Goal: Contribute content: Add original content to the website for others to see

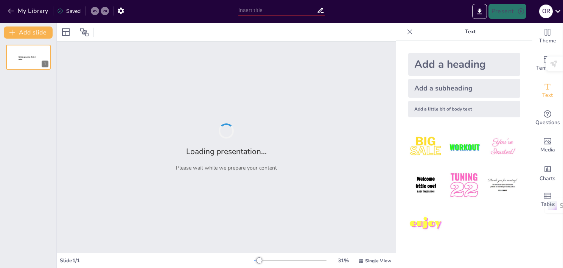
type input "Impacto de Políticas Públicas en la Gestión Territorial: Estudio de Caso en [GE…"
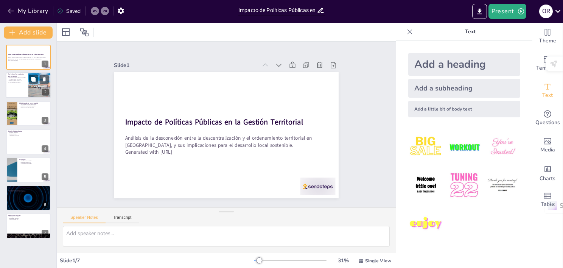
click at [37, 87] on div at bounding box center [39, 86] width 39 height 26
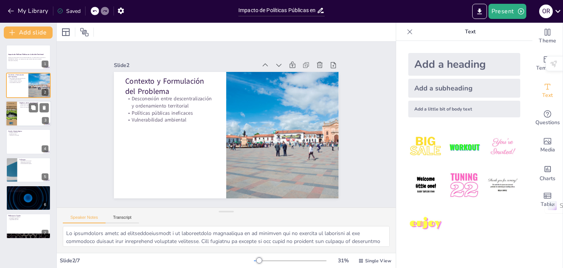
click at [32, 114] on div at bounding box center [28, 114] width 45 height 26
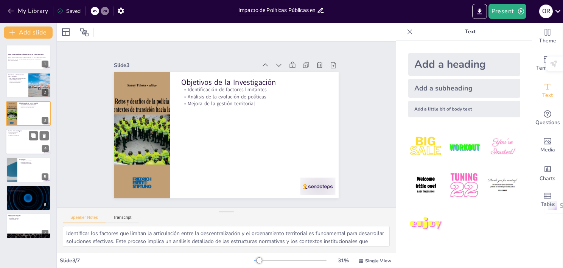
click at [24, 139] on div at bounding box center [28, 142] width 45 height 26
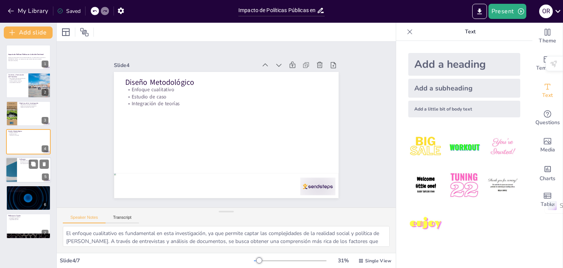
click at [21, 169] on div at bounding box center [28, 170] width 45 height 26
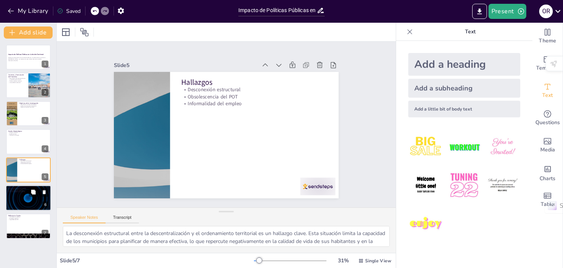
click at [25, 198] on div at bounding box center [28, 198] width 45 height 26
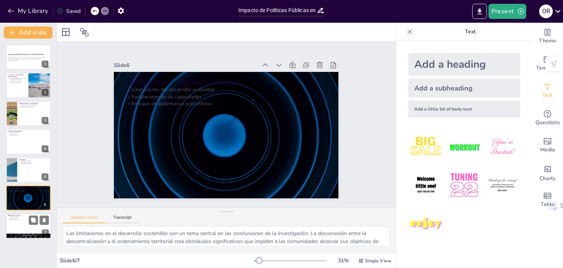
click at [15, 224] on div at bounding box center [28, 226] width 45 height 26
type textarea "La participación ciudadana es un aspecto fundamental para el éxito de cualquier…"
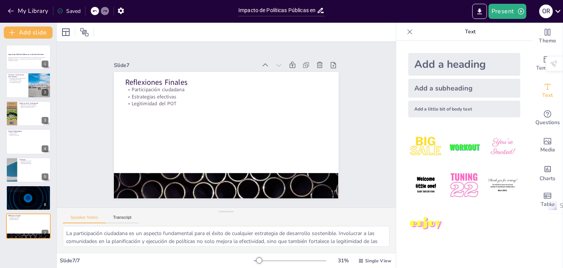
click at [424, 147] on img at bounding box center [425, 146] width 35 height 35
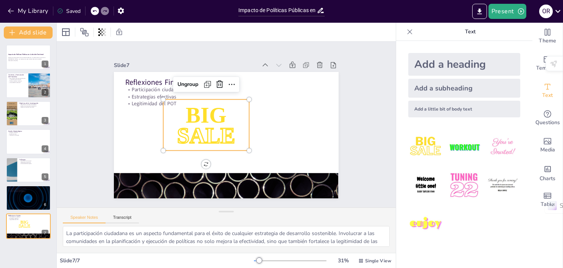
click at [424, 147] on img at bounding box center [425, 146] width 35 height 35
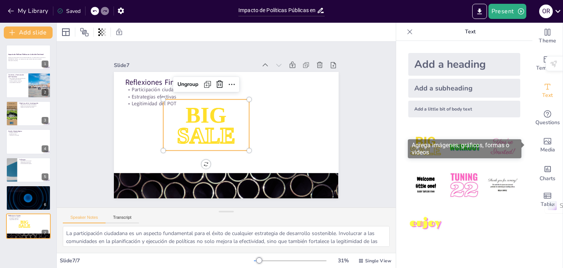
click at [509, 147] on font "Agrega imágenes, gráficos, formas o videos" at bounding box center [461, 149] width 98 height 14
click at [549, 144] on div "Media" at bounding box center [547, 145] width 30 height 27
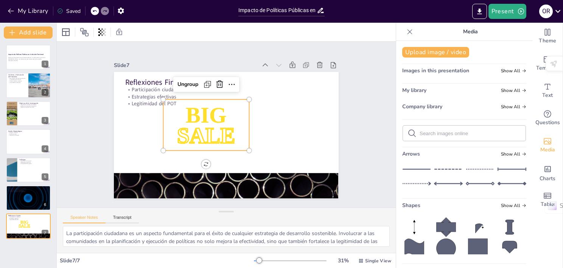
click at [440, 230] on icon at bounding box center [445, 226] width 19 height 19
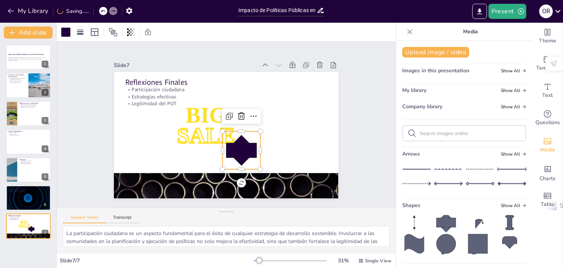
scroll to position [6, 0]
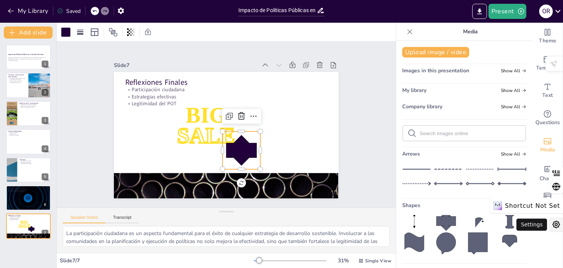
click at [554, 224] on icon at bounding box center [556, 224] width 9 height 9
click at [556, 61] on icon at bounding box center [559, 64] width 6 height 6
click at [5, 268] on icon at bounding box center [3, 271] width 4 height 4
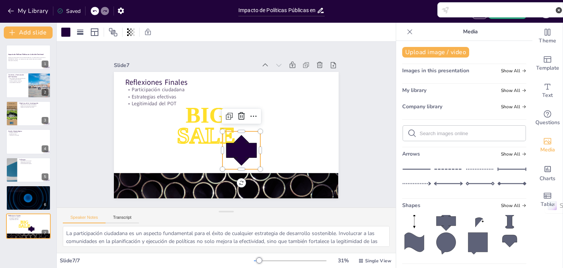
click at [556, 14] on icon at bounding box center [559, 10] width 6 height 6
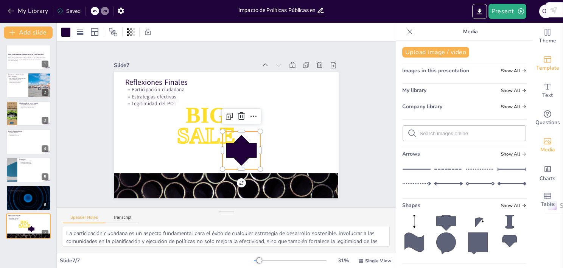
click at [6, 268] on icon at bounding box center [3, 271] width 6 height 6
click at [557, 227] on icon at bounding box center [556, 224] width 7 height 7
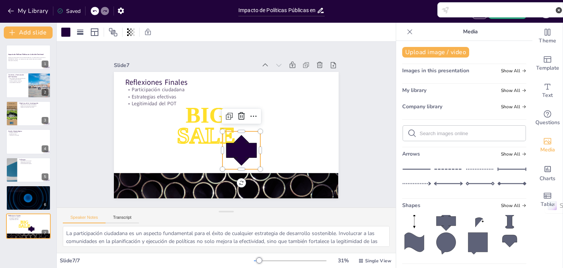
click at [556, 14] on icon at bounding box center [559, 10] width 6 height 6
click at [555, 14] on icon at bounding box center [559, 10] width 8 height 8
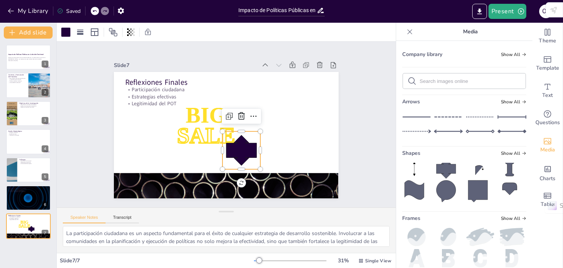
scroll to position [127, 0]
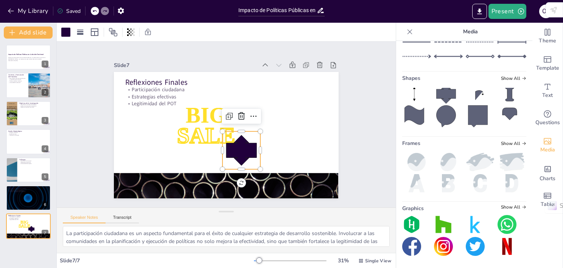
click at [498, 226] on img at bounding box center [507, 224] width 19 height 19
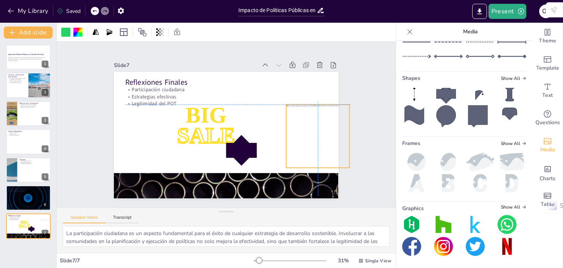
drag, startPoint x: 224, startPoint y: 126, endPoint x: 316, endPoint y: 124, distance: 92.7
click at [316, 150] on div at bounding box center [286, 194] width 89 height 89
click at [79, 35] on div at bounding box center [77, 32] width 9 height 9
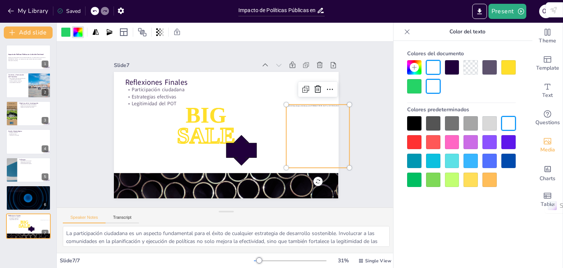
click at [415, 86] on div at bounding box center [414, 86] width 14 height 14
click at [6, 268] on icon at bounding box center [3, 271] width 6 height 6
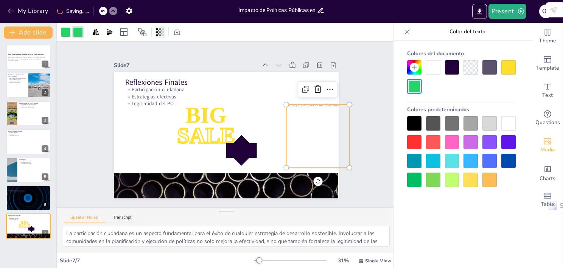
click at [159, 31] on icon at bounding box center [159, 32] width 2 height 5
type input "41"
drag, startPoint x: 157, startPoint y: 62, endPoint x: 127, endPoint y: 68, distance: 30.9
click at [127, 68] on div "Transparencia 41" at bounding box center [131, 56] width 65 height 30
click at [100, 35] on div at bounding box center [95, 32] width 11 height 12
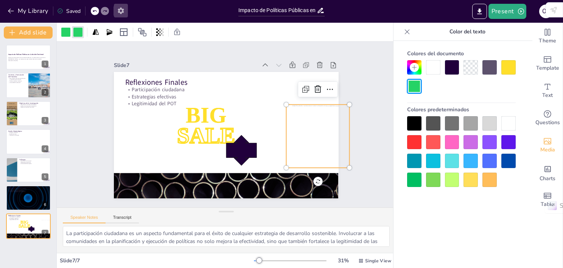
click at [120, 11] on icon "button" at bounding box center [121, 11] width 6 height 6
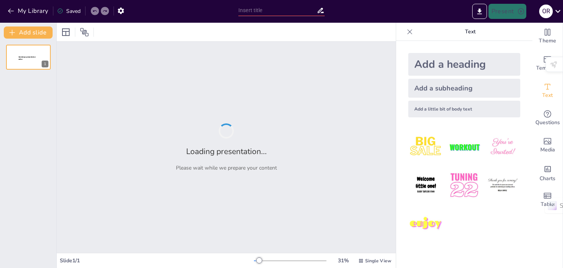
type input "Impacto de Políticas Públicas en la Gestión Territorial: Estudio de Caso en [GE…"
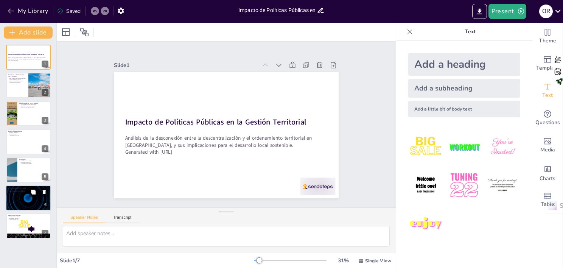
click at [25, 196] on div at bounding box center [28, 198] width 45 height 26
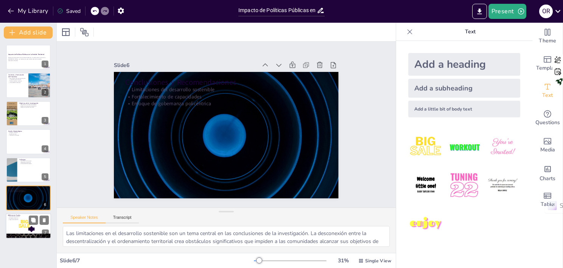
click at [22, 225] on span "SALE" at bounding box center [25, 225] width 12 height 5
type textarea "La participación ciudadana es un aspecto fundamental para el éxito de cualquier…"
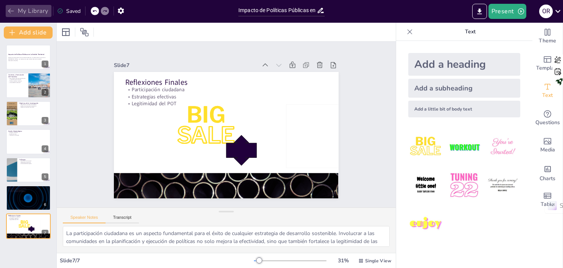
click at [32, 11] on button "My Library" at bounding box center [29, 11] width 46 height 12
